Goal: Information Seeking & Learning: Learn about a topic

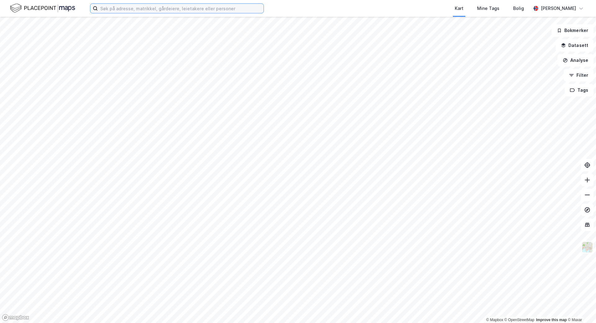
click at [133, 9] on input at bounding box center [181, 8] width 166 height 9
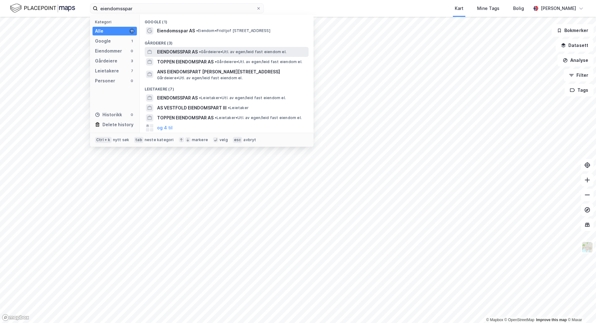
click at [192, 54] on span "EIENDOMSSPAR AS" at bounding box center [177, 51] width 41 height 7
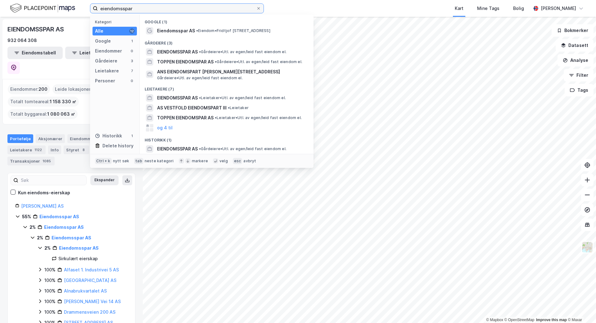
click at [129, 10] on input "eiendomsspar" at bounding box center [177, 8] width 158 height 9
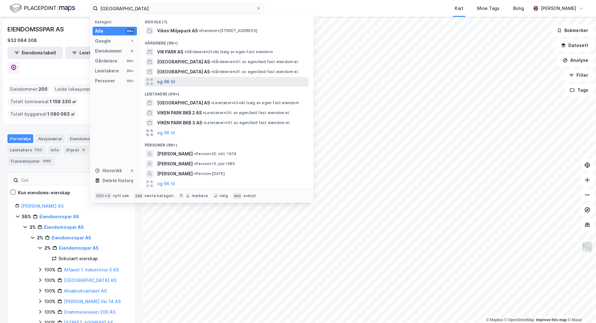
click at [168, 81] on button "og 96 til" at bounding box center [166, 81] width 18 height 7
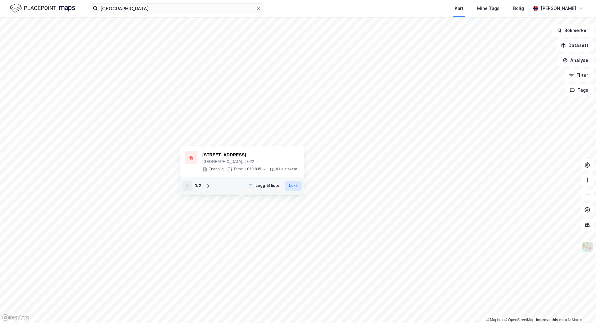
click at [298, 188] on button "Lukk" at bounding box center [293, 186] width 17 height 10
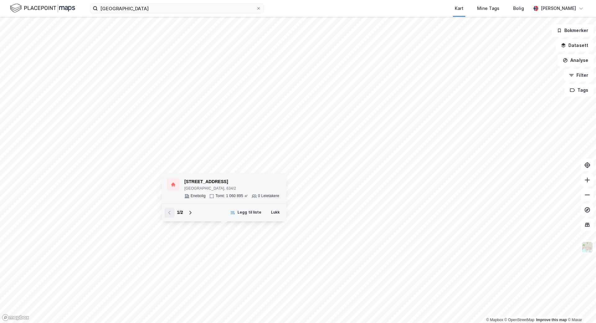
click at [198, 179] on div "[STREET_ADDRESS]" at bounding box center [231, 181] width 95 height 7
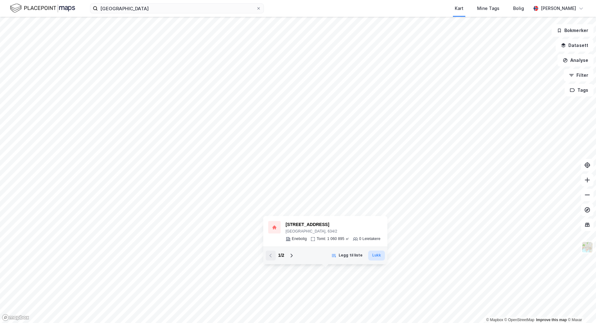
click at [375, 258] on button "Lukk" at bounding box center [376, 255] width 17 height 10
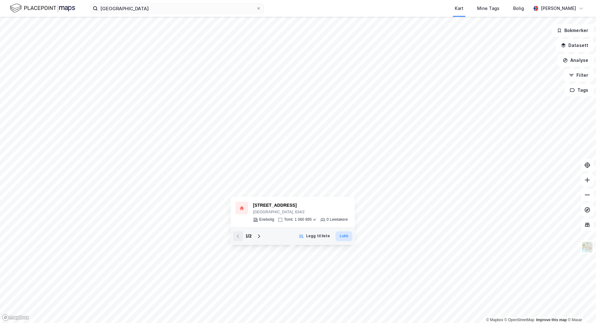
click at [346, 235] on button "Lukk" at bounding box center [344, 236] width 17 height 10
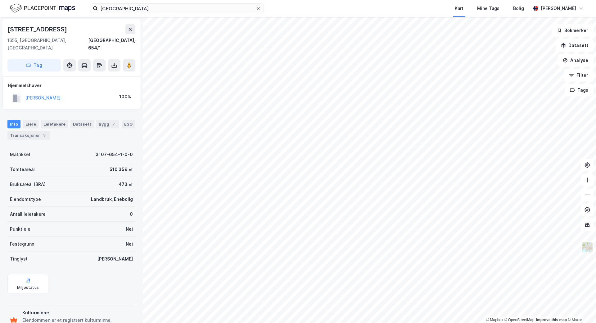
click at [168, 14] on div "viken park Kart Mine Tags Bolig [PERSON_NAME]" at bounding box center [298, 8] width 596 height 17
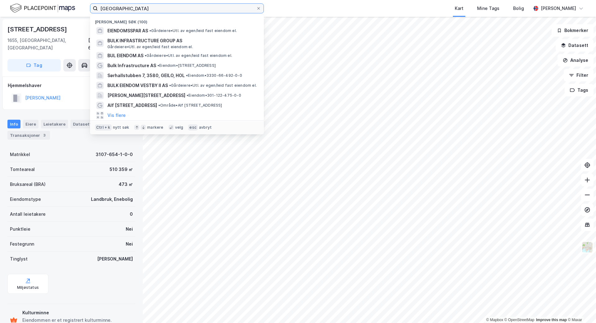
click at [168, 10] on input "[GEOGRAPHIC_DATA]" at bounding box center [177, 8] width 158 height 9
type input "gg eiendom"
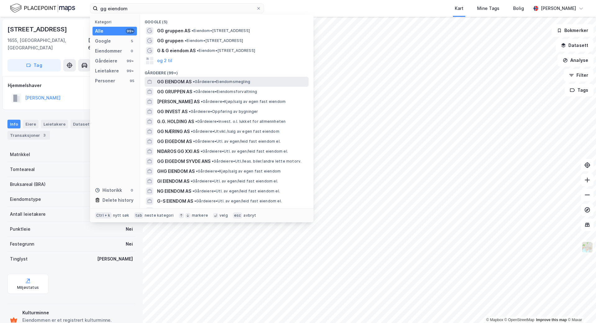
click at [176, 84] on span "GG EIENDOM AS" at bounding box center [174, 81] width 34 height 7
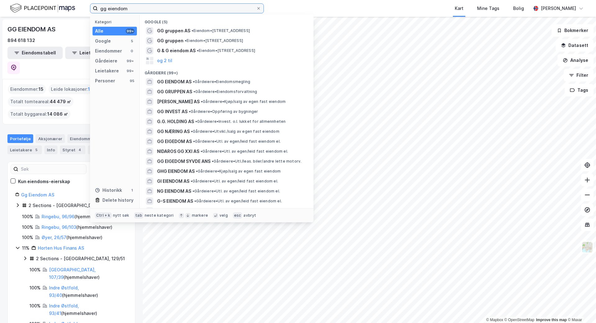
click at [135, 7] on input "gg eiendom" at bounding box center [177, 8] width 158 height 9
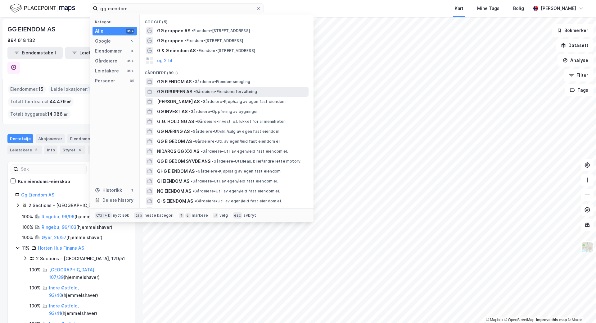
click at [174, 90] on span "GG GRUPPEN AS" at bounding box center [174, 91] width 35 height 7
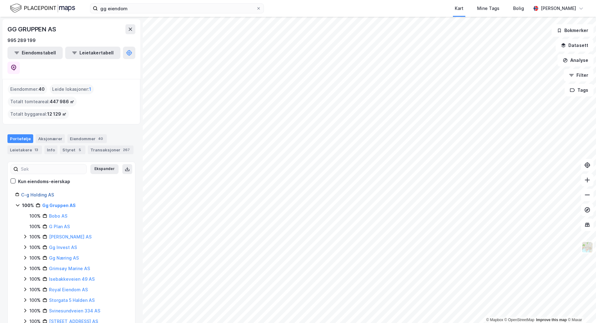
click at [36, 192] on link "C-g Holding AS" at bounding box center [37, 194] width 33 height 5
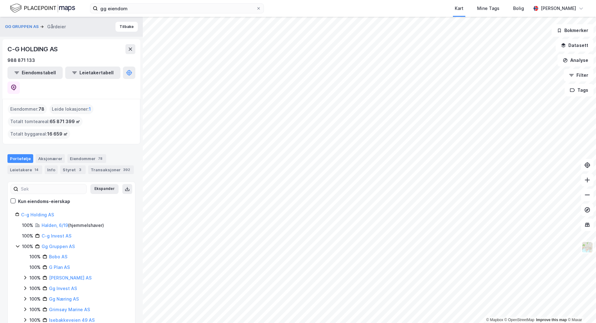
click at [383, 322] on html "gg eiendom Kart Mine Tags Bolig [PERSON_NAME] © Mapbox © OpenStreetMap Improve …" at bounding box center [298, 161] width 596 height 323
